Goal: Information Seeking & Learning: Check status

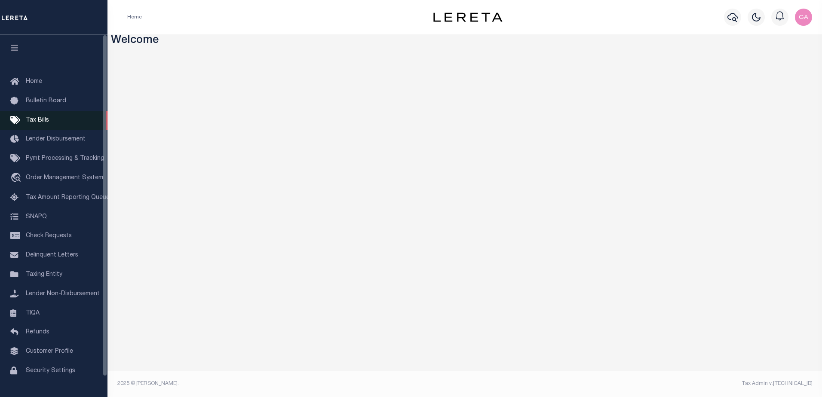
click at [47, 120] on span "Tax Bills" at bounding box center [37, 120] width 23 height 6
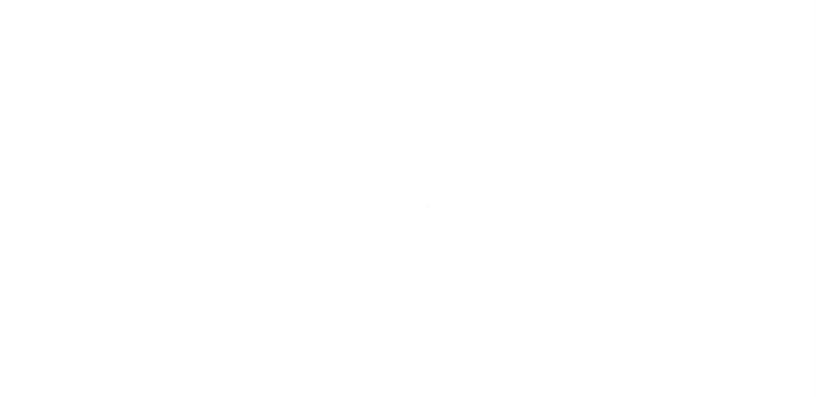
select select
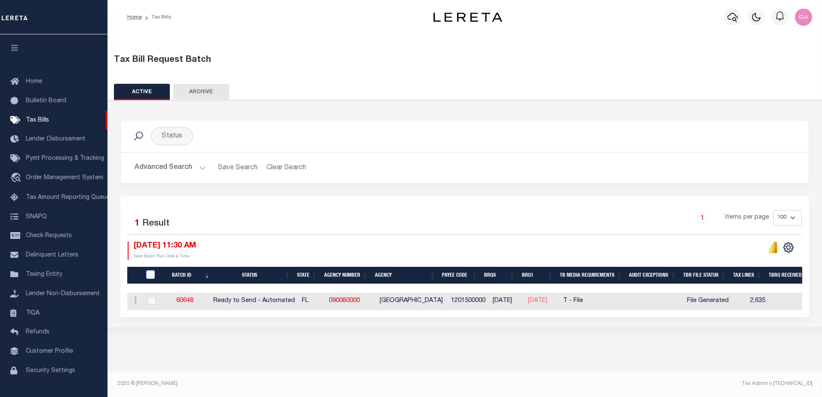
click at [202, 166] on button "Advanced Search" at bounding box center [170, 168] width 71 height 17
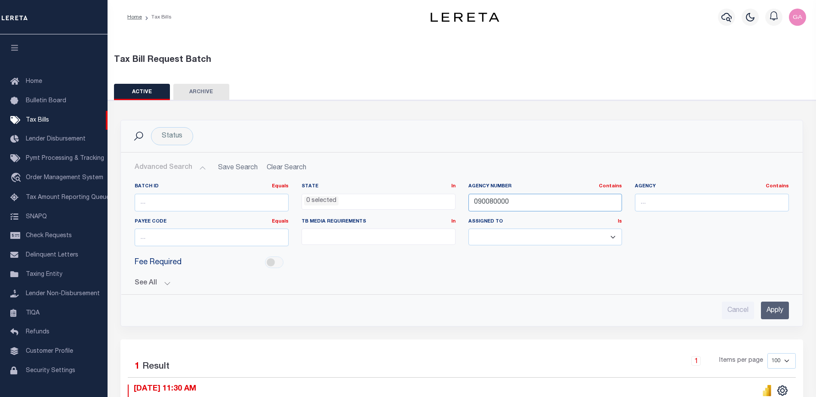
drag, startPoint x: 533, startPoint y: 201, endPoint x: 393, endPoint y: 195, distance: 140.7
click at [393, 195] on div "Batch ID Equals Equals Is Not Equal To Is Greater Than Is Less Than State In In…" at bounding box center [461, 218] width 667 height 70
type input "160300101"
click at [777, 311] on input "Apply" at bounding box center [775, 311] width 28 height 18
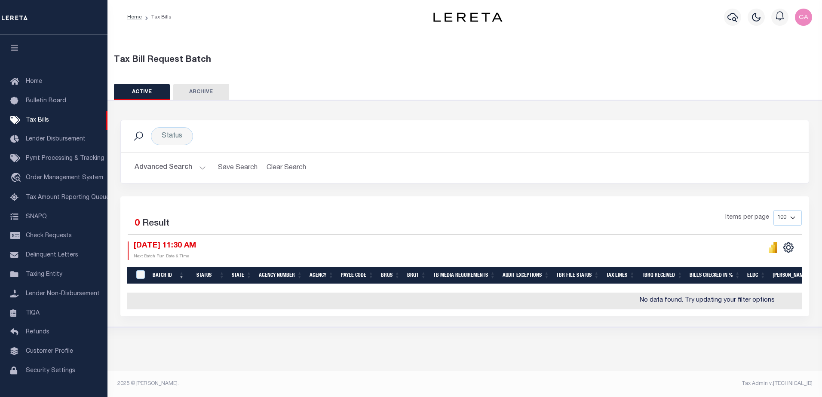
click at [200, 168] on button "Advanced Search" at bounding box center [170, 168] width 71 height 17
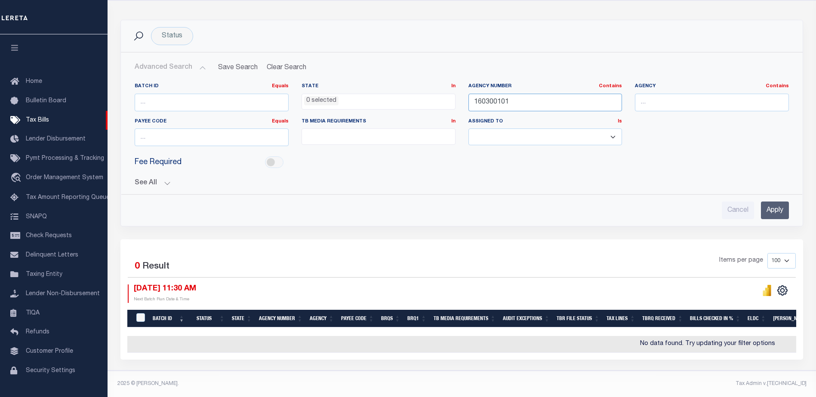
drag, startPoint x: 510, startPoint y: 98, endPoint x: 379, endPoint y: 90, distance: 131.4
click at [379, 90] on div "Batch ID Equals Equals Is Not Equal To Is Greater Than Is Less Than State In In…" at bounding box center [461, 118] width 667 height 70
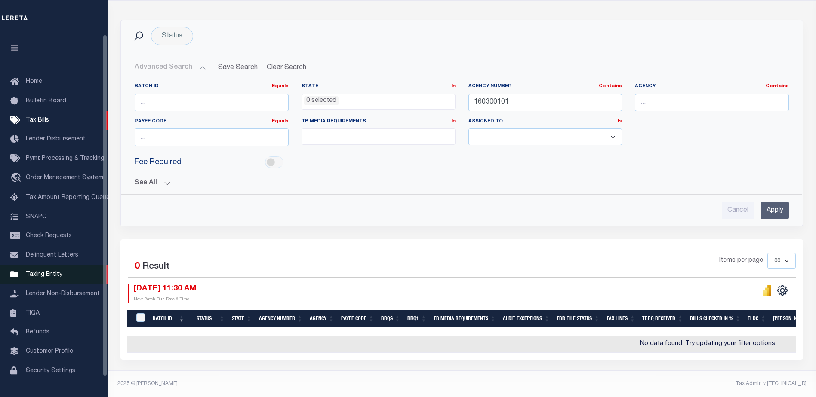
click at [46, 276] on span "Taxing Entity" at bounding box center [44, 275] width 37 height 6
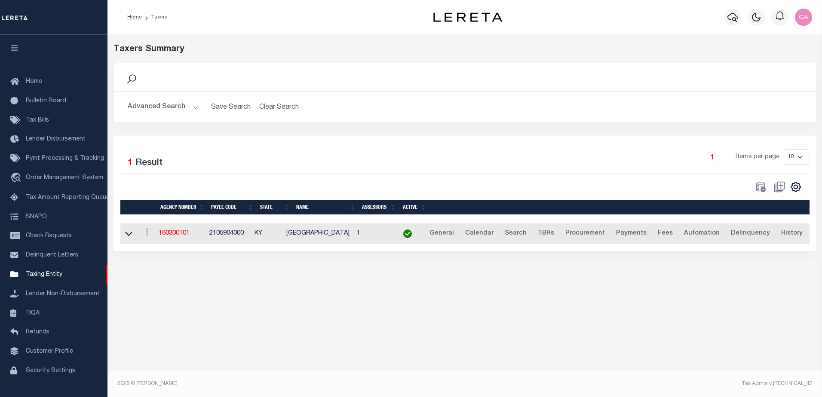
click at [171, 232] on link "160300101" at bounding box center [174, 233] width 31 height 6
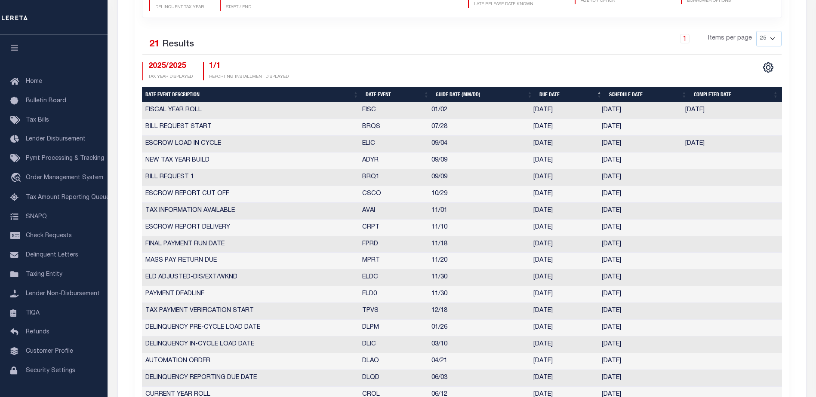
scroll to position [344, 0]
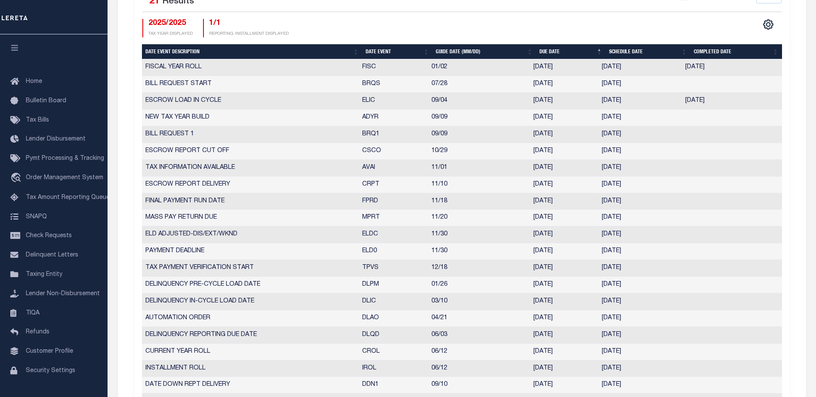
drag, startPoint x: 532, startPoint y: 83, endPoint x: 640, endPoint y: 83, distance: 107.9
click at [640, 83] on tr "BILL REQUEST START BRQS 07/28 07/28/2025 07/28/2025 5725058" at bounding box center [462, 84] width 640 height 17
drag, startPoint x: 601, startPoint y: 134, endPoint x: 641, endPoint y: 135, distance: 40.0
click at [641, 135] on td "09/02/2025" at bounding box center [639, 134] width 83 height 17
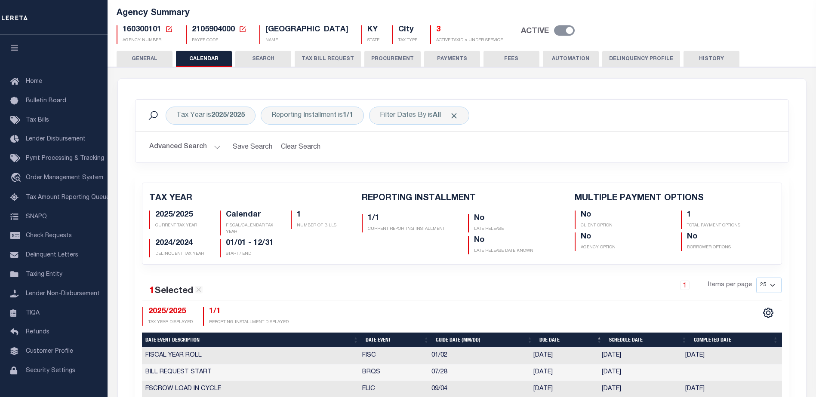
scroll to position [0, 0]
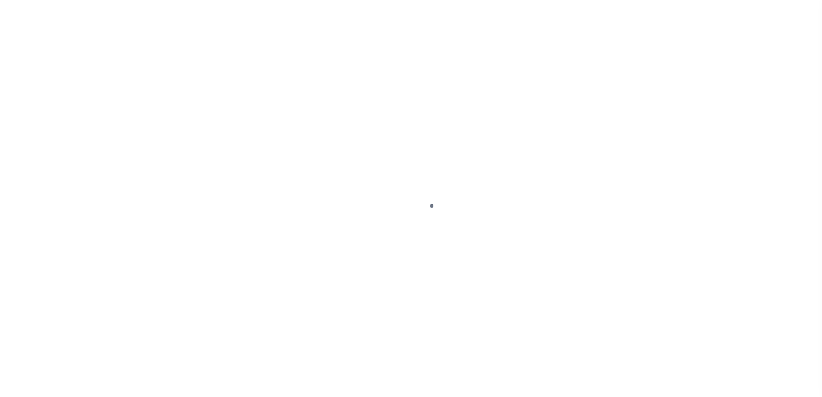
select select
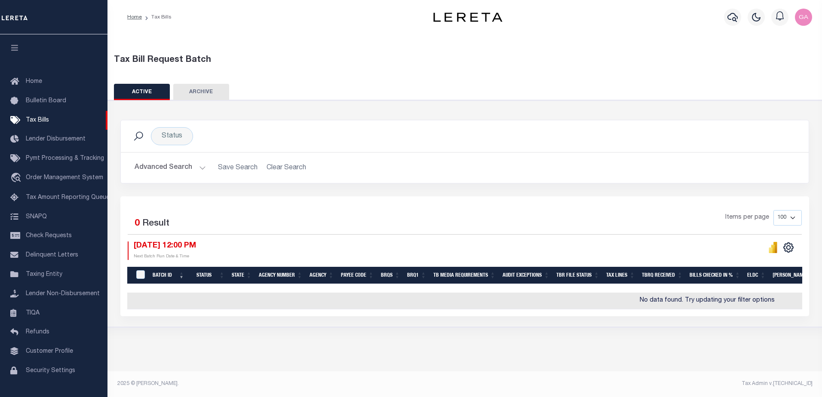
click at [198, 169] on button "Advanced Search" at bounding box center [170, 168] width 71 height 17
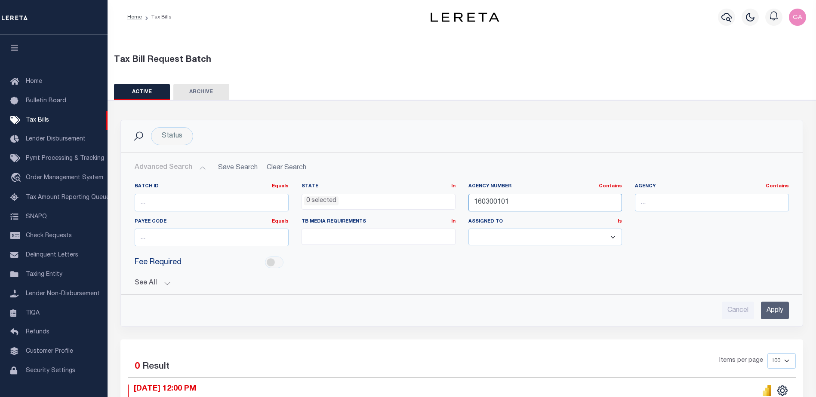
click at [528, 202] on input "160300101" at bounding box center [545, 203] width 154 height 18
click at [595, 84] on div "ACTIVE ARCHIVE HISTORY" at bounding box center [462, 92] width 696 height 16
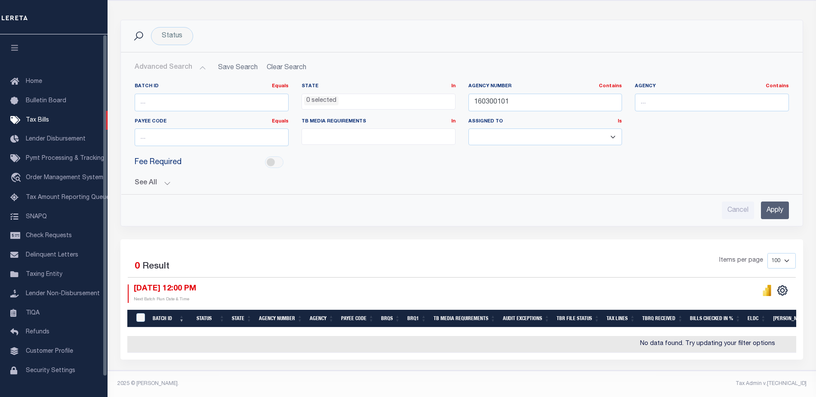
click at [361, 172] on div "See All BRQS On On After Before Between On On After Is" at bounding box center [462, 179] width 654 height 15
